Goal: Task Accomplishment & Management: Use online tool/utility

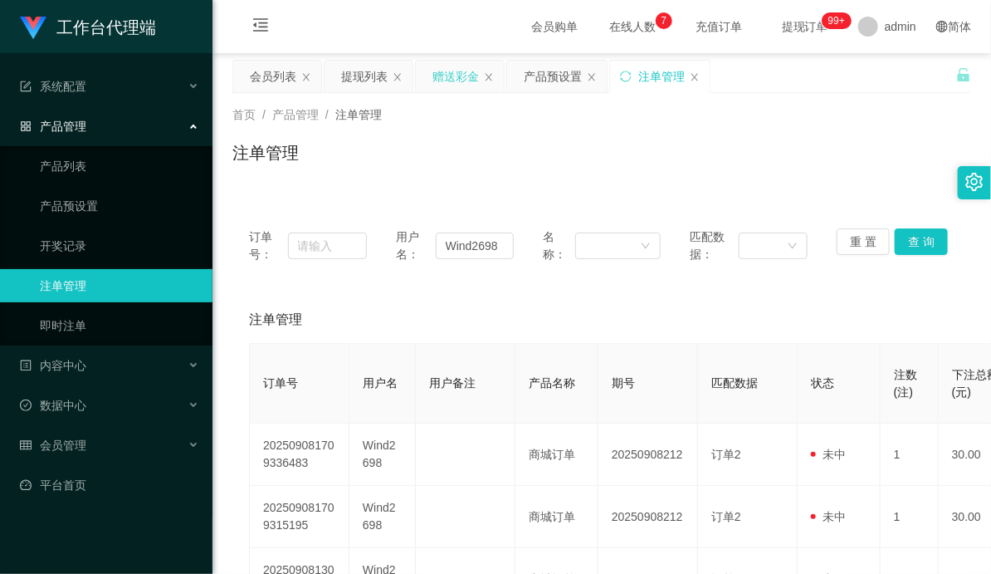
click at [447, 83] on div "赠送彩金" at bounding box center [456, 77] width 46 height 32
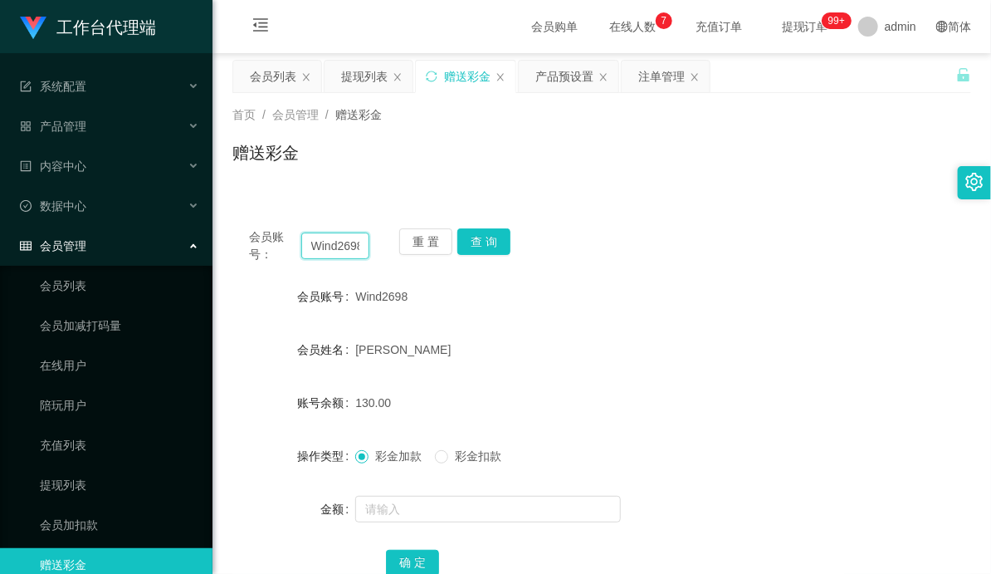
click at [332, 247] on input "Wind2698" at bounding box center [335, 245] width 68 height 27
paste input "8183176"
type input "81831768"
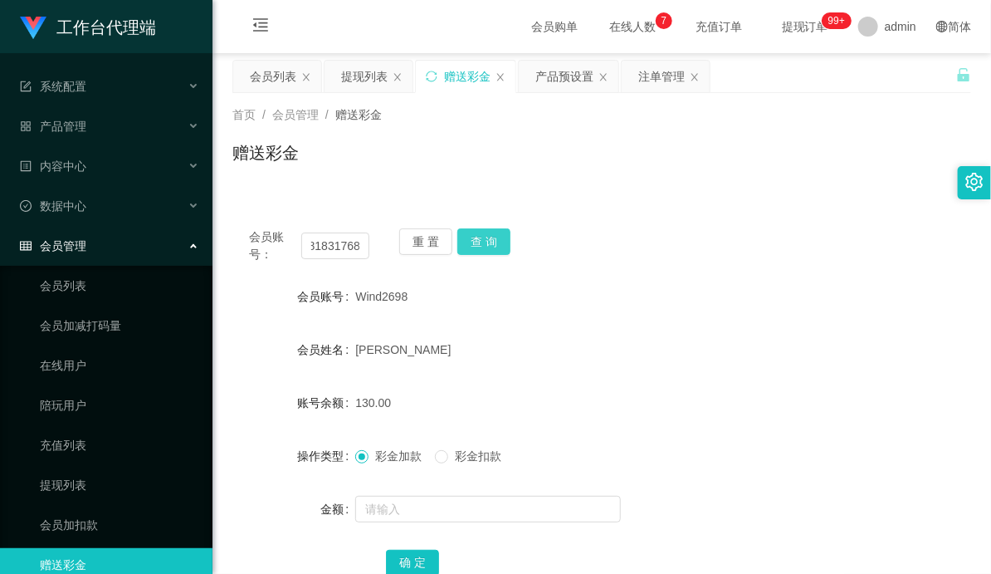
scroll to position [0, 0]
click at [487, 237] on button "查 询" at bounding box center [484, 241] width 53 height 27
click at [600, 263] on div "会员账号： 81831768 重 置 查 询 会员账号 81831768 会员姓名 [PERSON_NAME] 账号余额 100.00 操作类型 彩金加款 彩…" at bounding box center [601, 414] width 739 height 404
click at [545, 77] on div "产品预设置" at bounding box center [565, 77] width 58 height 32
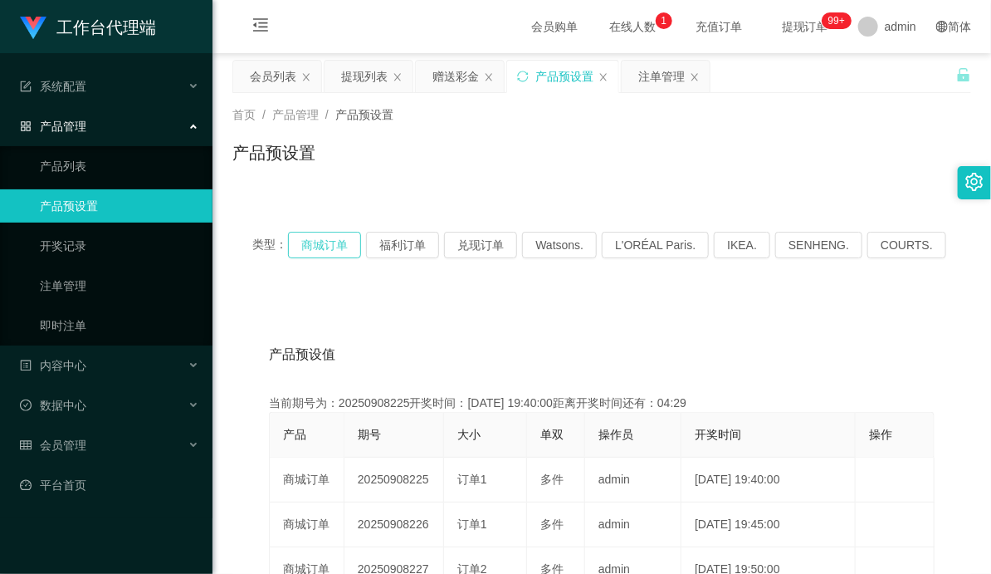
click at [318, 242] on button "商城订单" at bounding box center [324, 245] width 73 height 27
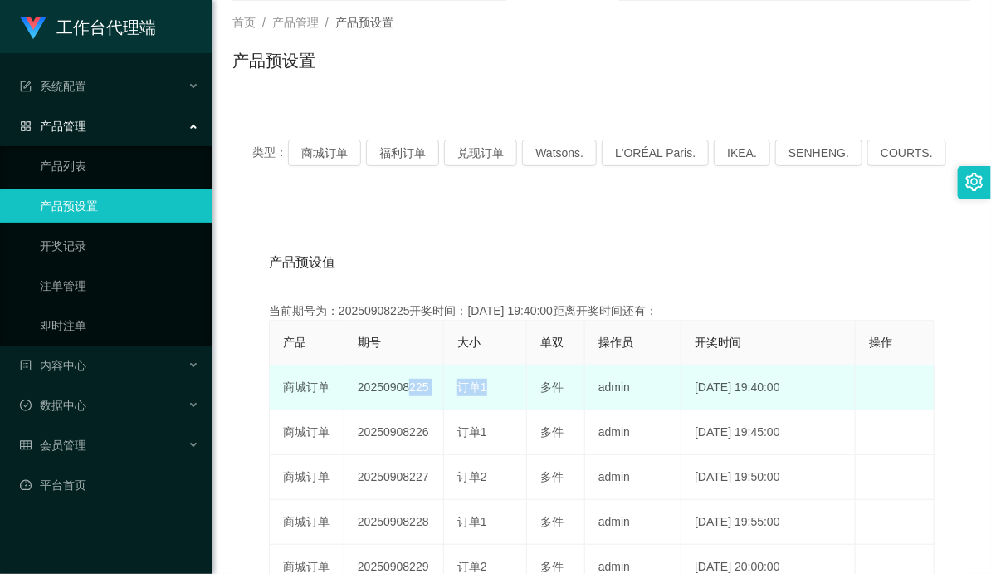
drag, startPoint x: 404, startPoint y: 379, endPoint x: 542, endPoint y: 385, distance: 138.8
click at [492, 391] on tr "商城订单 20250908225 订单1 多件 admin [DATE] 19:40:00 编 辑 限制投注" at bounding box center [602, 387] width 665 height 45
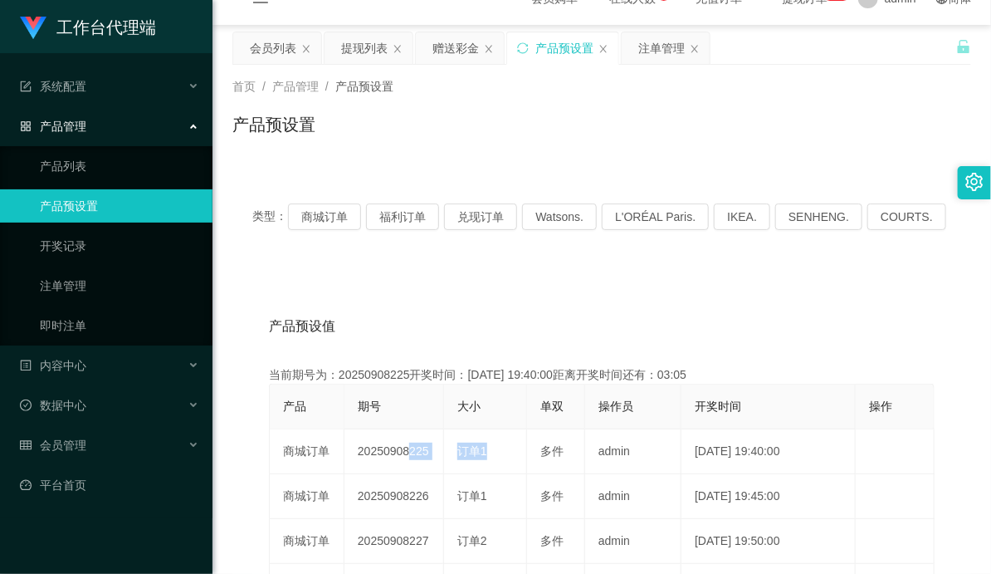
scroll to position [0, 0]
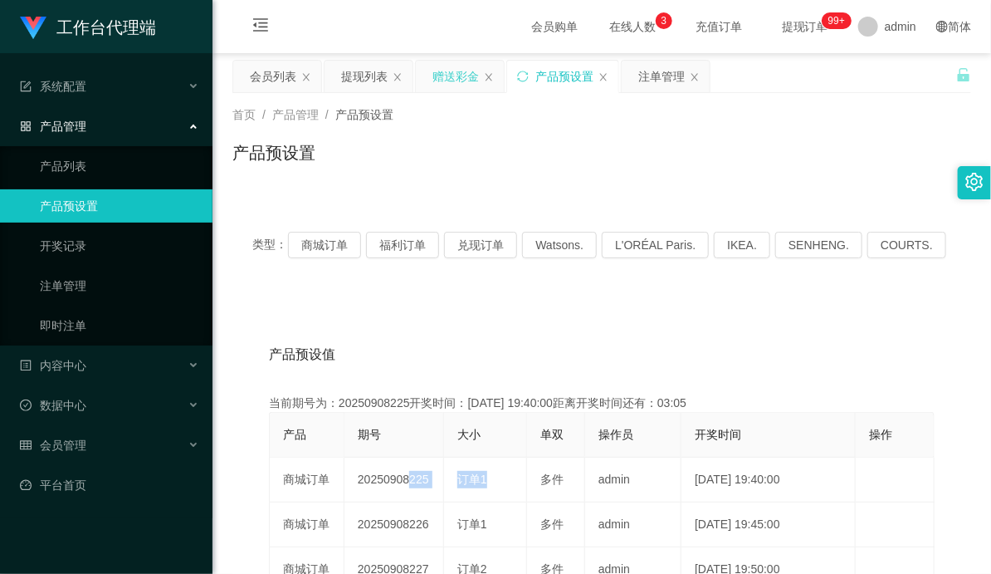
click at [450, 77] on div "赠送彩金" at bounding box center [456, 77] width 46 height 32
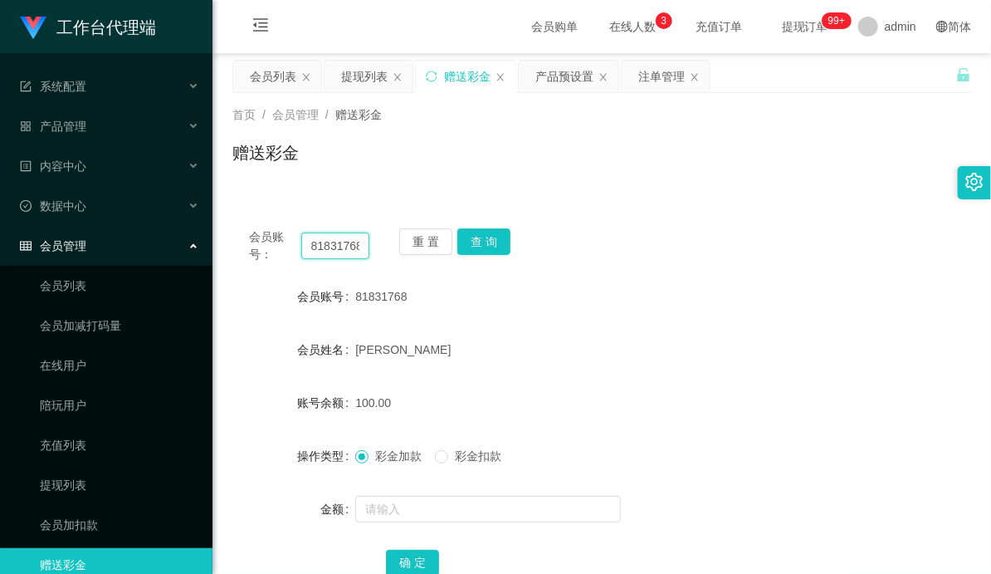
click at [330, 254] on input "81831768" at bounding box center [335, 245] width 68 height 27
click at [487, 241] on button "查 询" at bounding box center [484, 241] width 53 height 27
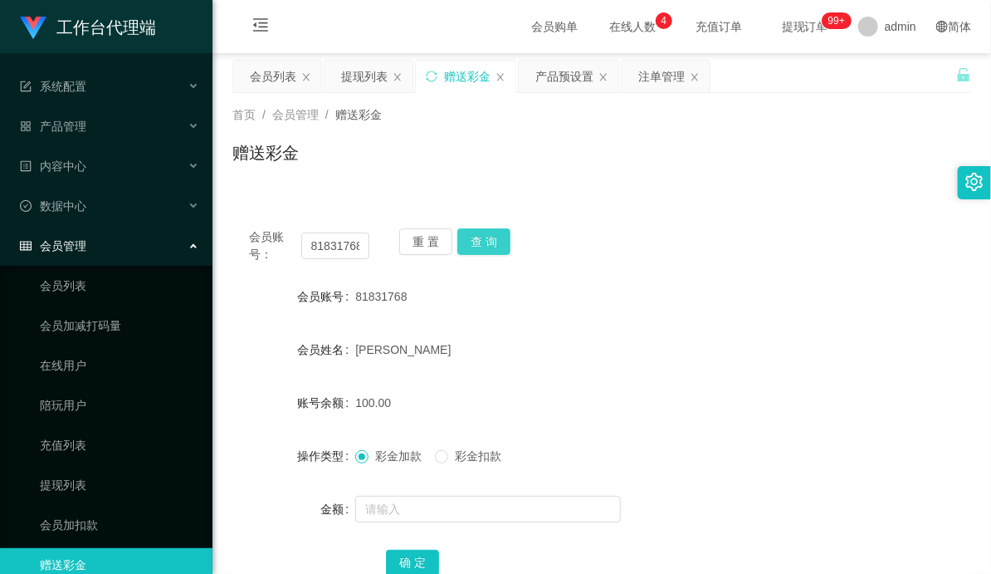
click at [484, 239] on button "查 询" at bounding box center [484, 241] width 53 height 27
click at [488, 244] on button "查 询" at bounding box center [484, 241] width 53 height 27
click at [487, 252] on button "查 询" at bounding box center [484, 241] width 53 height 27
click at [479, 237] on button "查 询" at bounding box center [484, 241] width 53 height 27
click at [492, 231] on button "查 询" at bounding box center [484, 241] width 53 height 27
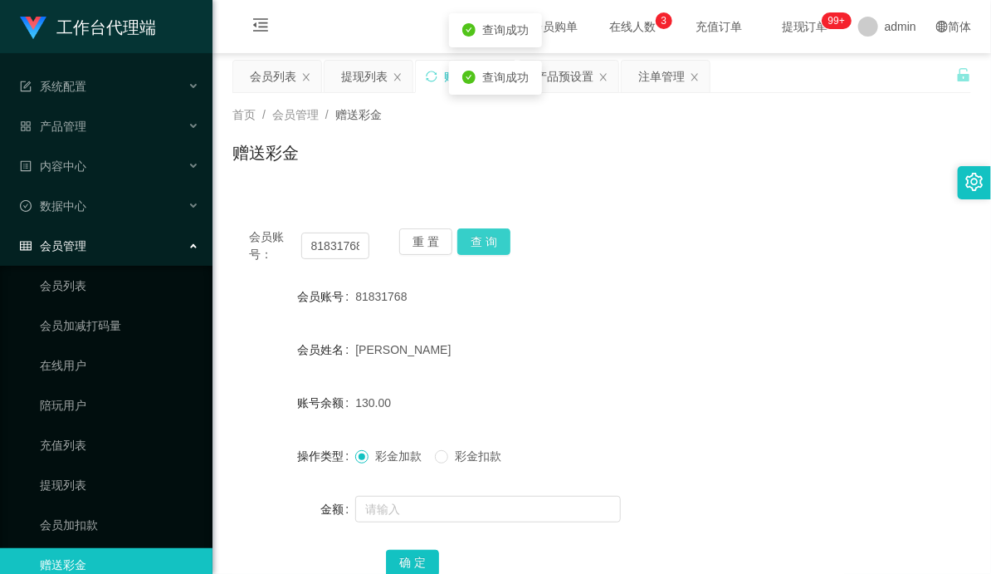
click at [491, 245] on button "查 询" at bounding box center [484, 241] width 53 height 27
click at [483, 241] on button "查 询" at bounding box center [484, 241] width 53 height 27
click at [560, 71] on div "产品预设置" at bounding box center [565, 77] width 58 height 32
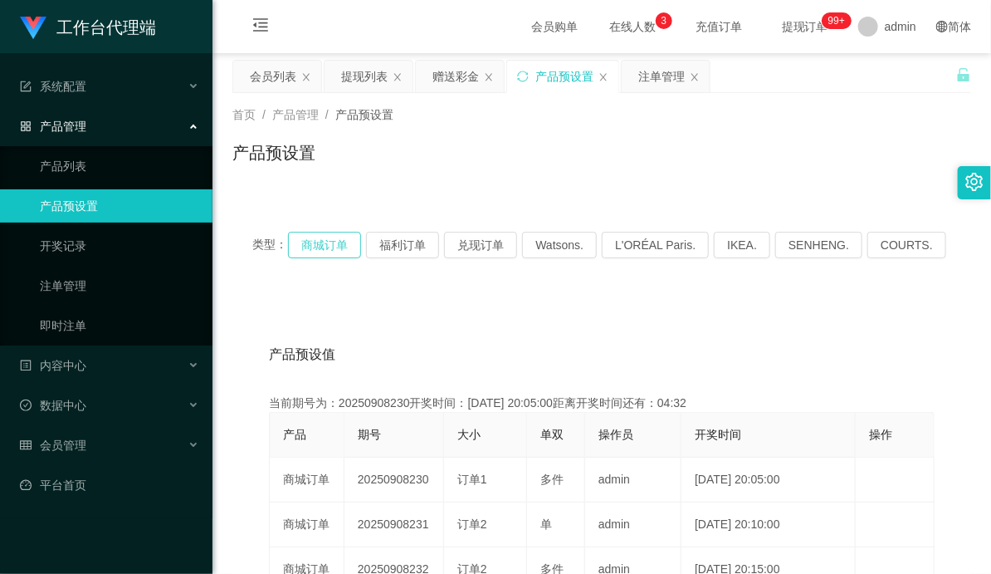
click at [325, 255] on button "商城订单" at bounding box center [324, 245] width 73 height 27
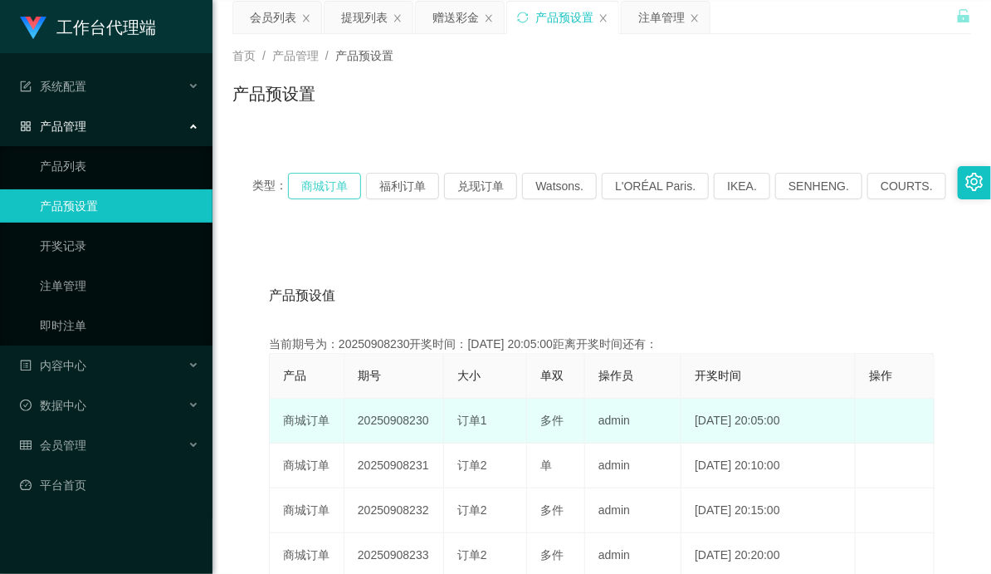
scroll to position [92, 0]
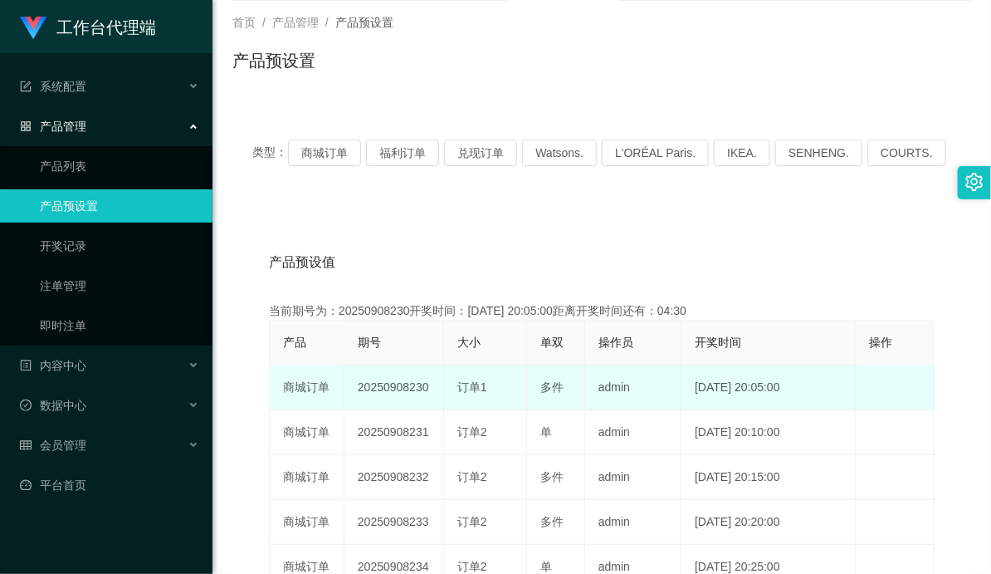
drag, startPoint x: 399, startPoint y: 389, endPoint x: 490, endPoint y: 387, distance: 90.5
click at [490, 387] on tr "商城订单 20250908230 订单1 多件 admin [DATE] 20:05:00 编 辑 限制投注" at bounding box center [602, 387] width 665 height 45
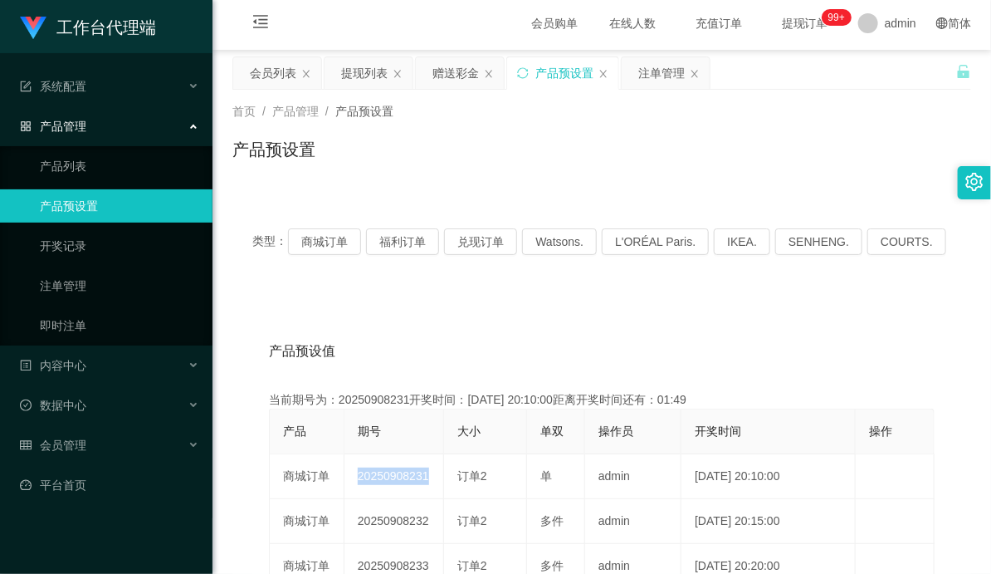
scroll to position [0, 0]
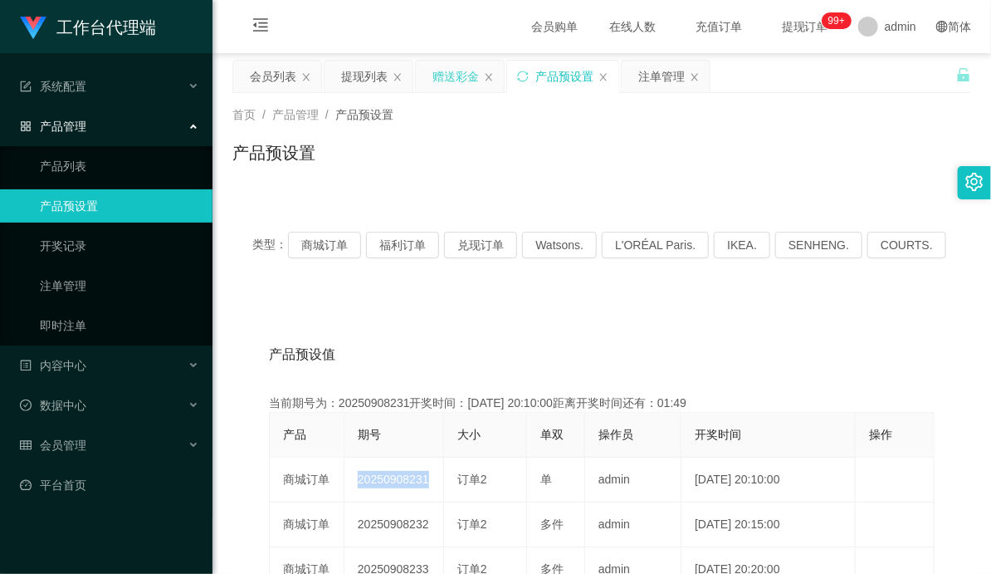
click at [442, 85] on div "赠送彩金" at bounding box center [456, 77] width 46 height 32
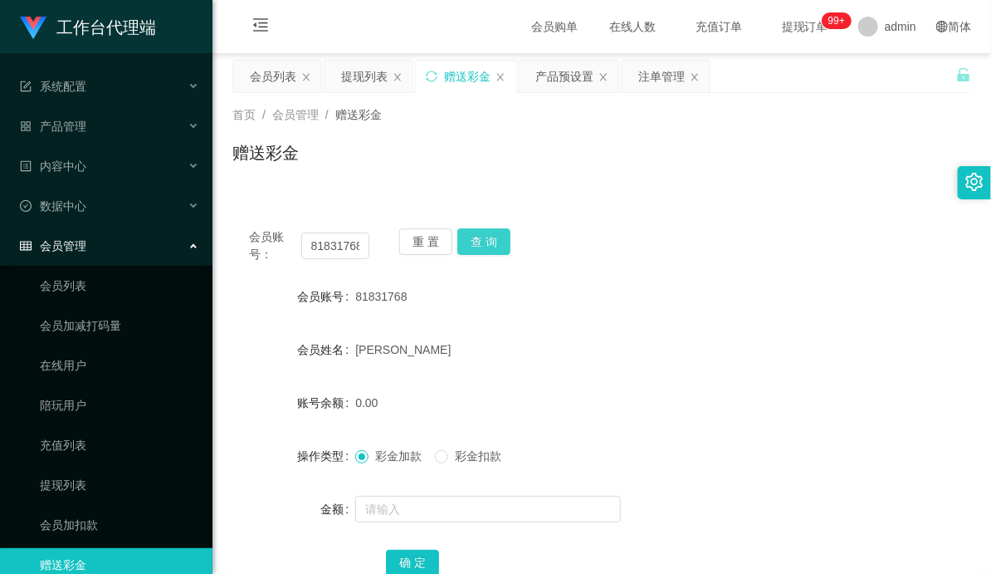
click at [487, 247] on button "查 询" at bounding box center [484, 241] width 53 height 27
click at [677, 280] on div "81831768" at bounding box center [570, 296] width 431 height 33
click at [325, 247] on input "81831768" at bounding box center [335, 245] width 68 height 27
paste input "053947"
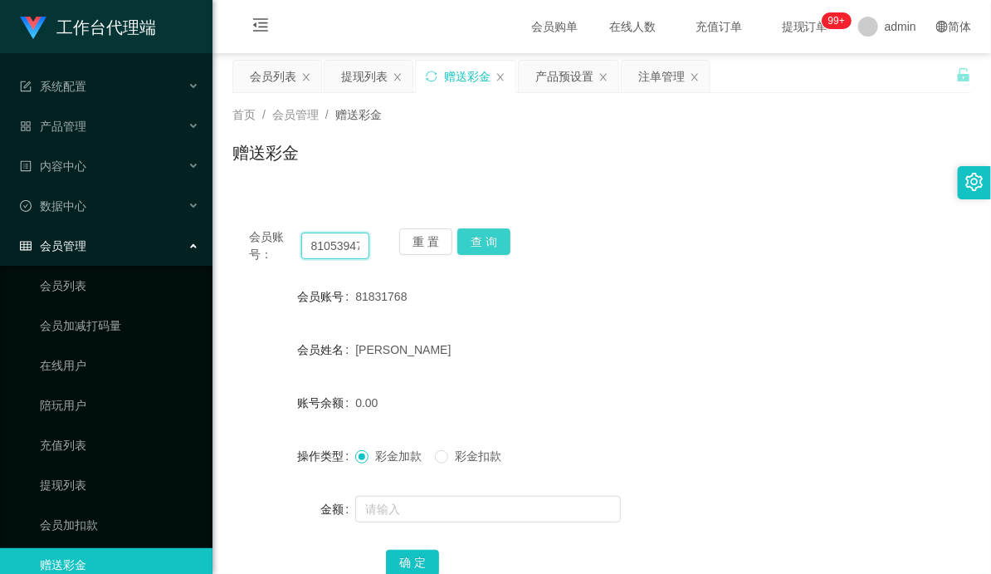
scroll to position [0, 2]
type input "81053947"
click at [491, 238] on button "查 询" at bounding box center [484, 241] width 53 height 27
click at [494, 450] on span "彩金扣款" at bounding box center [478, 455] width 60 height 13
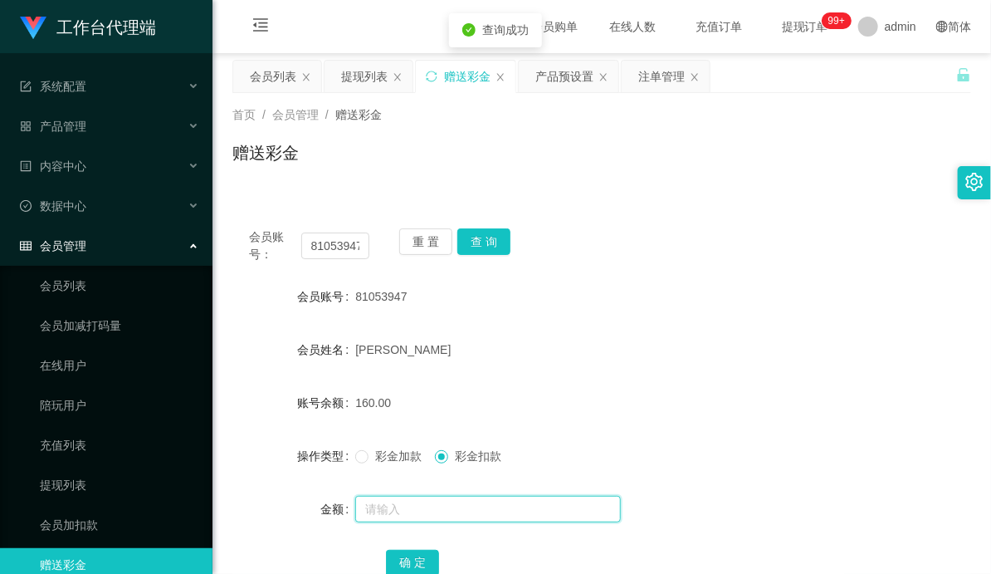
drag, startPoint x: 448, startPoint y: 521, endPoint x: 453, endPoint y: 482, distance: 39.2
click at [448, 521] on input "text" at bounding box center [488, 509] width 266 height 27
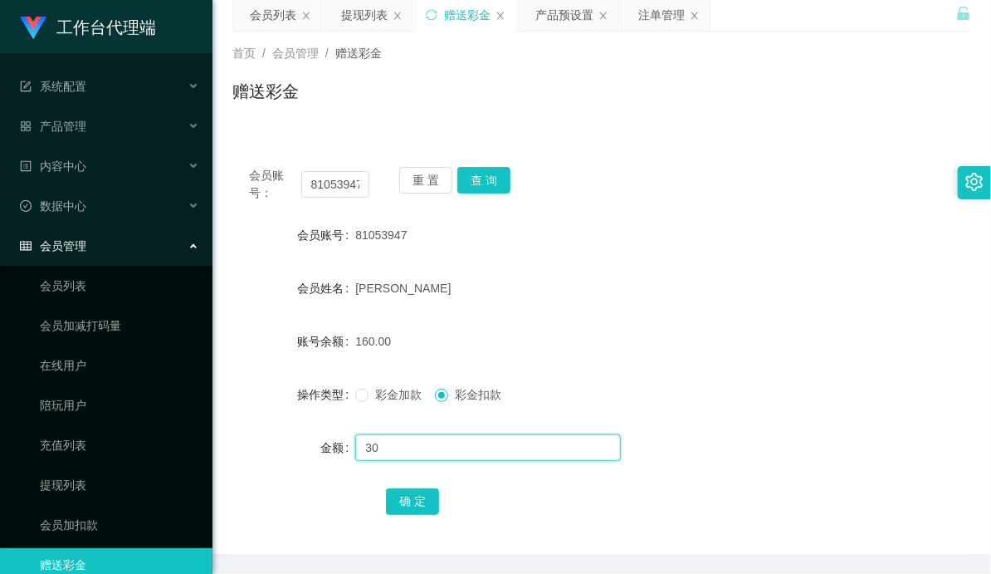
scroll to position [92, 0]
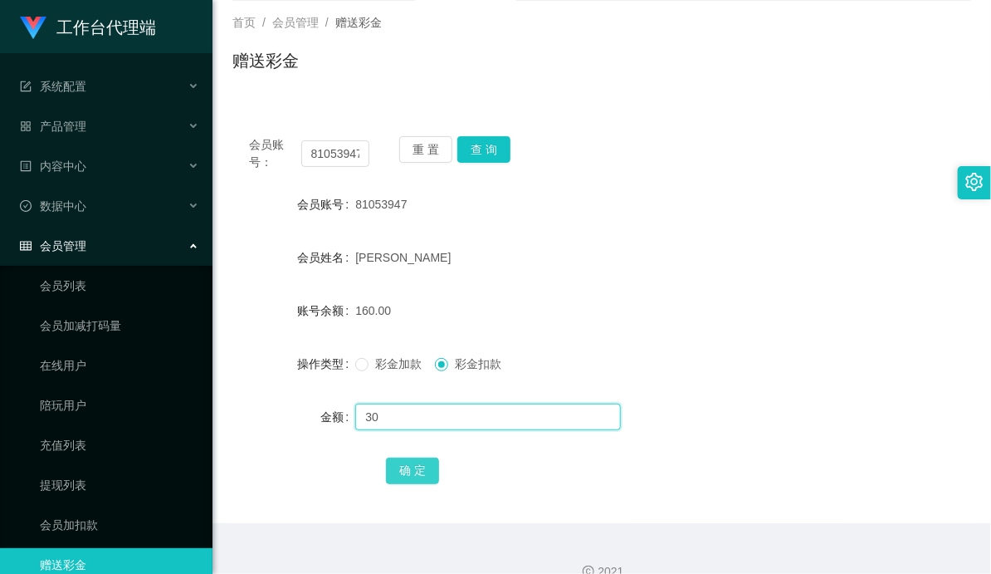
type input "30"
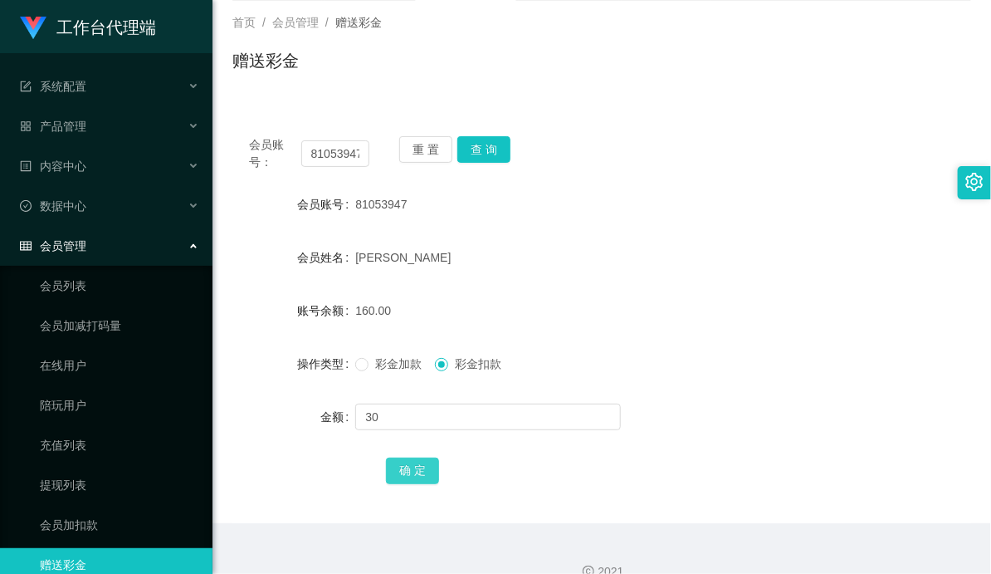
click at [422, 461] on button "确 定" at bounding box center [412, 471] width 53 height 27
drag, startPoint x: 687, startPoint y: 277, endPoint x: 693, endPoint y: 269, distance: 10.6
click at [689, 276] on form "会员账号 81053947 会员姓名 [PERSON_NAME] 账号余额 160.00 操作类型 彩金加款 彩金扣款 金额 30 确 定" at bounding box center [601, 337] width 739 height 299
click at [478, 147] on button "查 询" at bounding box center [484, 149] width 53 height 27
click at [482, 147] on button "查 询" at bounding box center [484, 149] width 53 height 27
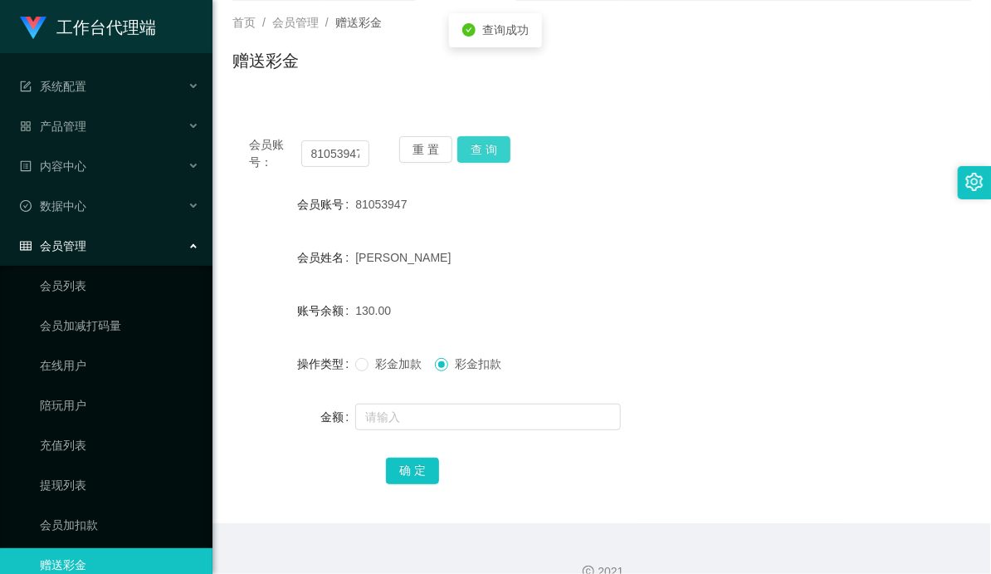
click at [482, 147] on button "查 询" at bounding box center [484, 149] width 53 height 27
click at [740, 142] on div "会员账号： 81053947 重 置 查 询" at bounding box center [601, 153] width 739 height 35
click at [485, 149] on button "查 询" at bounding box center [484, 149] width 53 height 27
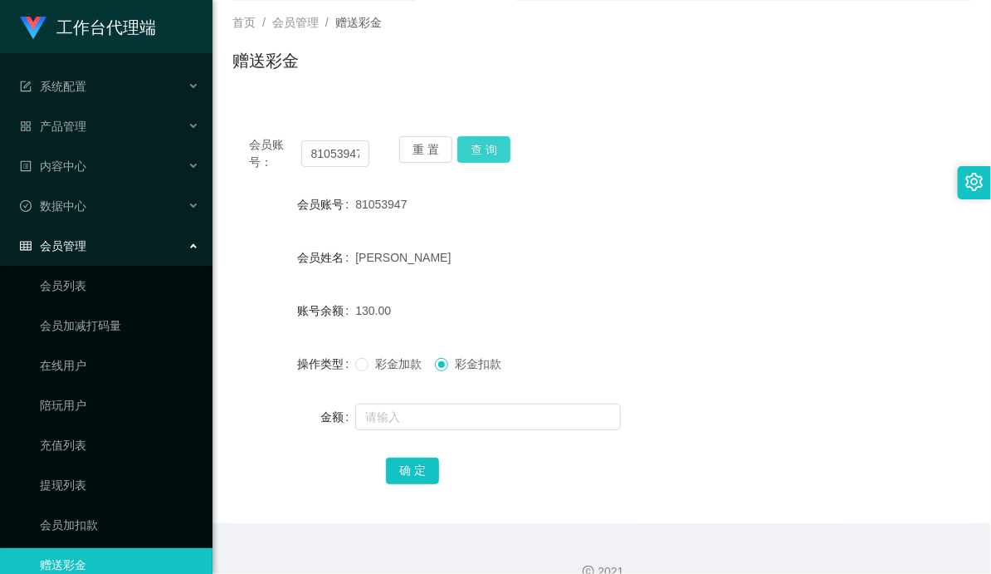
click at [485, 149] on button "查 询" at bounding box center [484, 149] width 53 height 27
click at [343, 159] on input "81053947" at bounding box center [335, 153] width 68 height 27
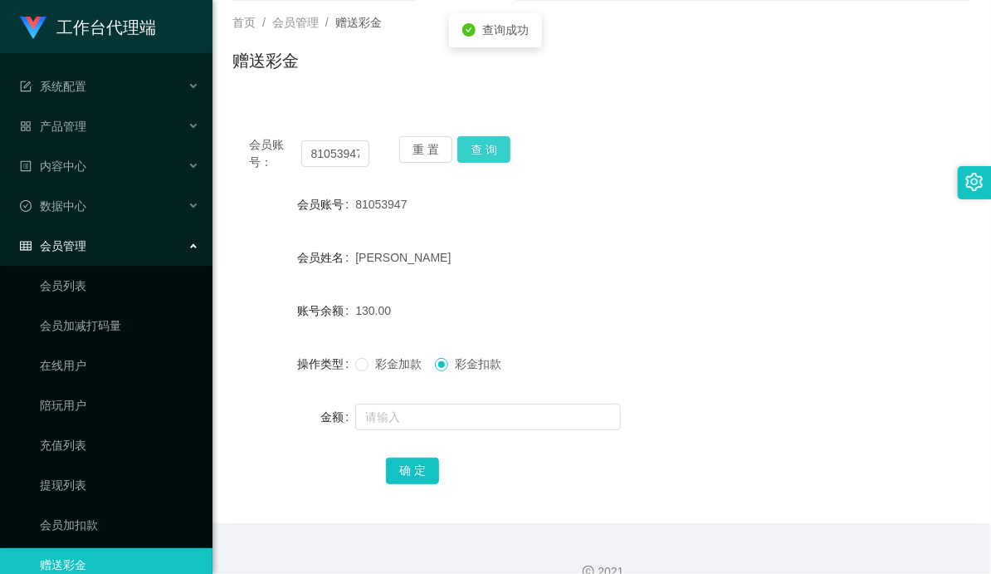
click at [486, 150] on button "查 询" at bounding box center [484, 149] width 53 height 27
click at [488, 137] on button "查 询" at bounding box center [484, 149] width 53 height 27
click at [482, 144] on button "查 询" at bounding box center [484, 149] width 53 height 27
click at [470, 148] on button "查 询" at bounding box center [484, 149] width 53 height 27
click at [485, 152] on button "查 询" at bounding box center [484, 149] width 53 height 27
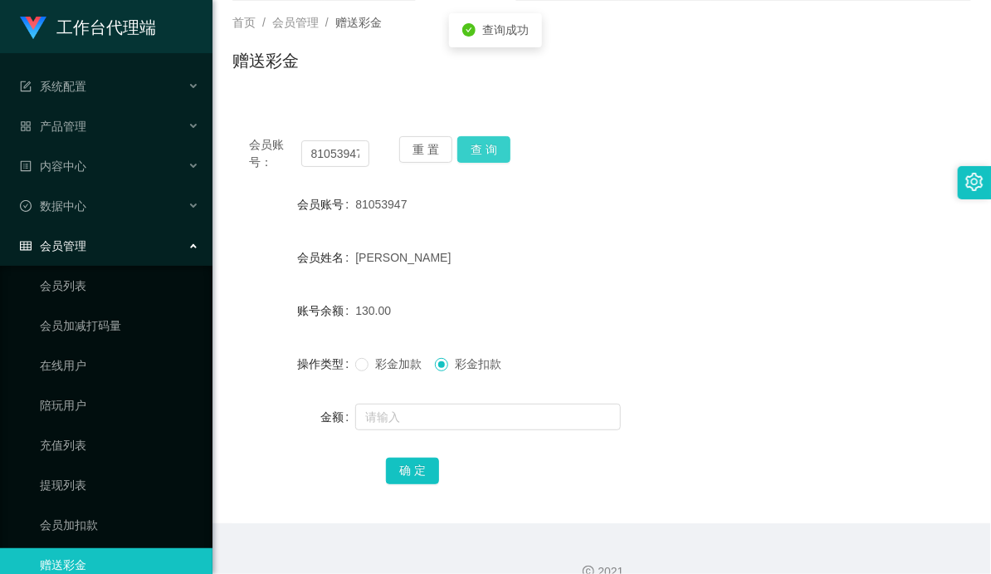
click at [485, 152] on button "查 询" at bounding box center [484, 149] width 53 height 27
click at [497, 218] on div "81053947" at bounding box center [570, 204] width 431 height 33
click at [482, 154] on button "查 询" at bounding box center [484, 149] width 53 height 27
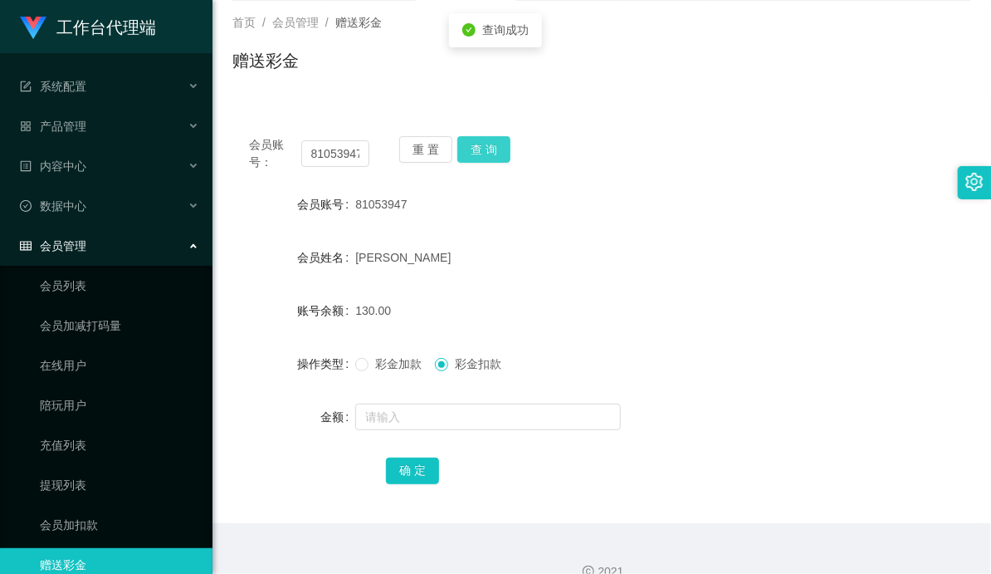
click at [482, 154] on button "查 询" at bounding box center [484, 149] width 53 height 27
click at [482, 153] on button "查 询" at bounding box center [484, 149] width 53 height 27
